Goal: Navigation & Orientation: Find specific page/section

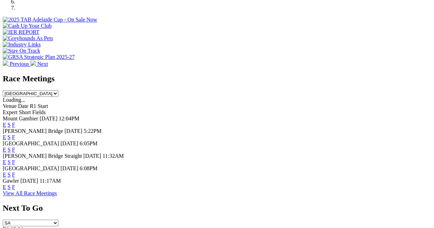
scroll to position [258, 0]
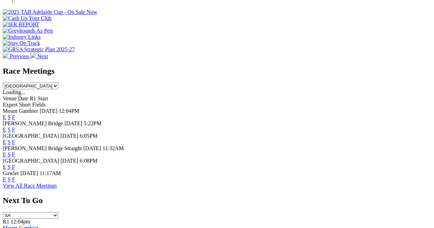
click at [57, 182] on link "View All Race Meetings" at bounding box center [30, 185] width 54 height 6
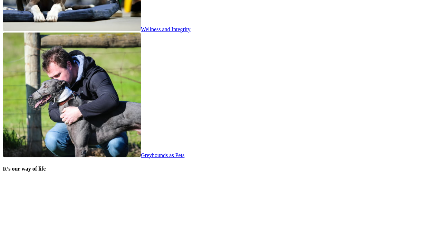
scroll to position [1319, 0]
